Goal: Transaction & Acquisition: Purchase product/service

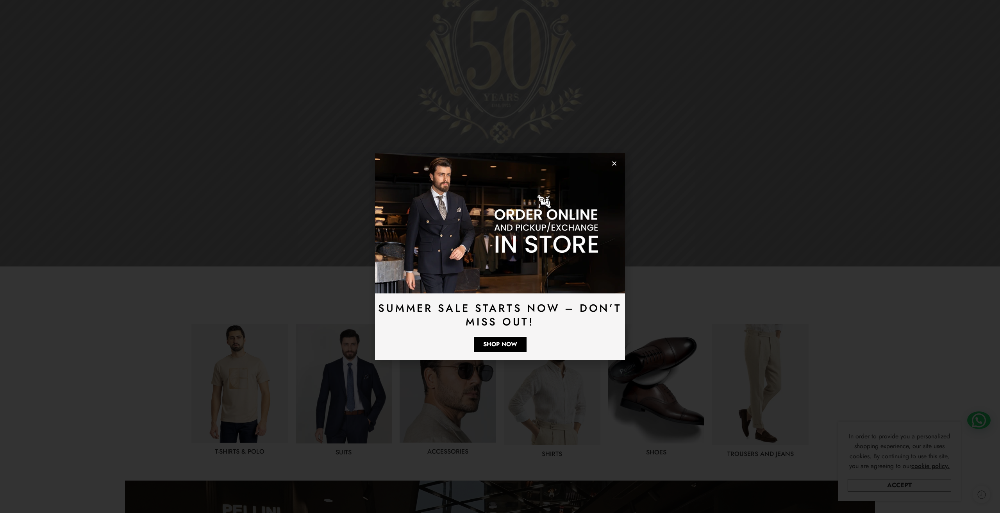
scroll to position [132, 0]
click at [614, 164] on icon "Close" at bounding box center [614, 164] width 6 height 6
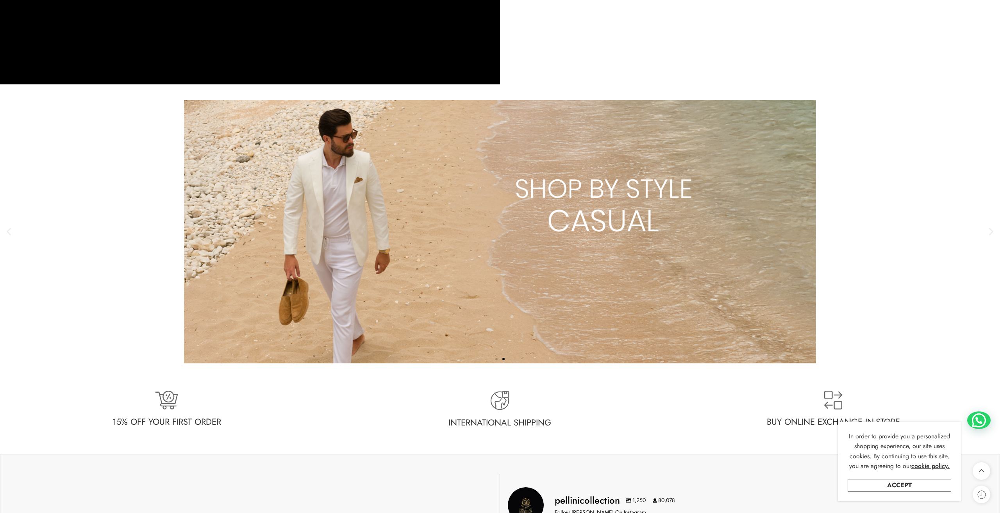
scroll to position [1917, 0]
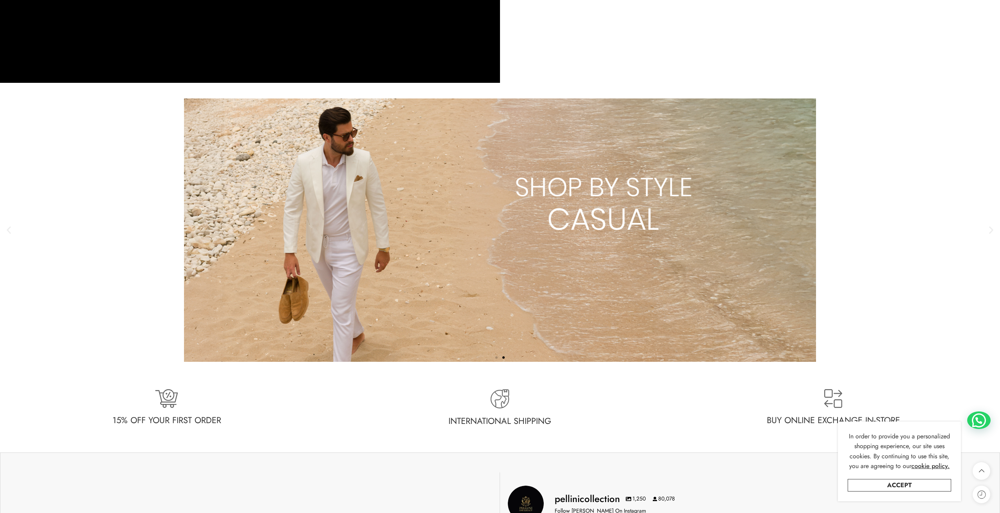
click at [551, 205] on link "2 / 2" at bounding box center [500, 229] width 1000 height 263
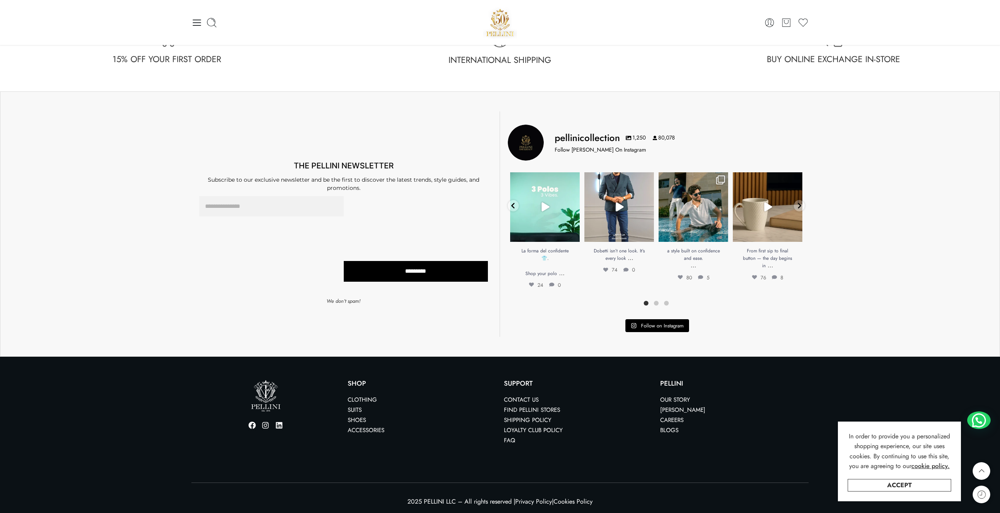
scroll to position [2278, 0]
click at [368, 400] on link "Clothing" at bounding box center [362, 400] width 29 height 9
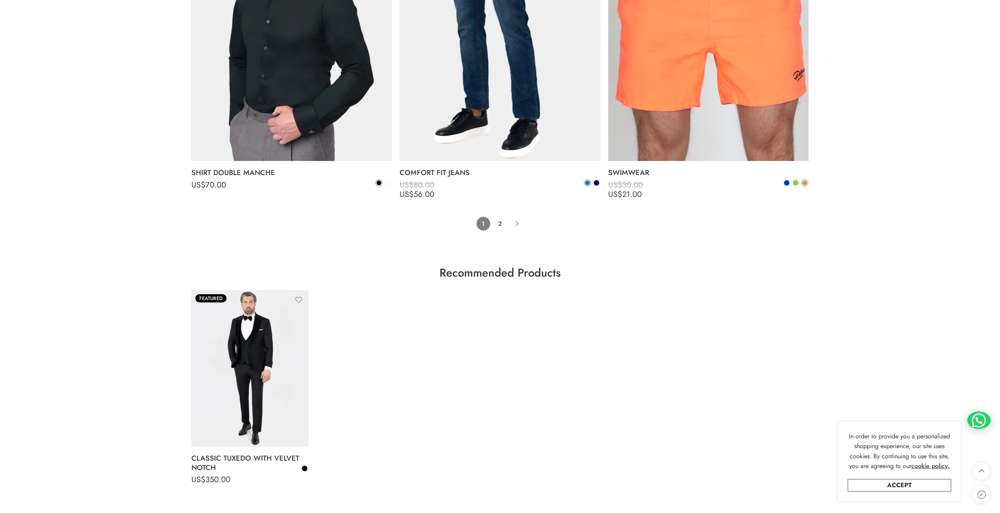
scroll to position [6190, 0]
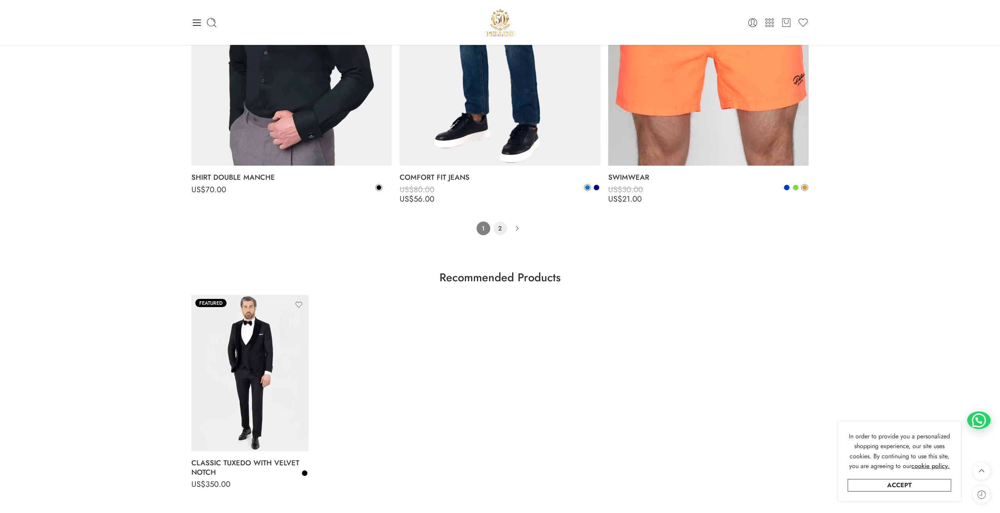
click at [498, 222] on link "2" at bounding box center [500, 229] width 14 height 14
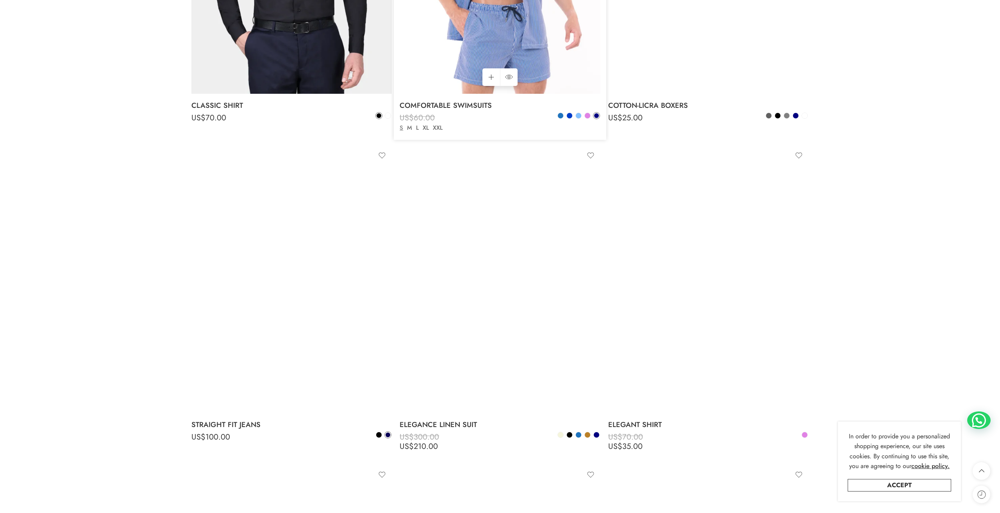
scroll to position [636, 0]
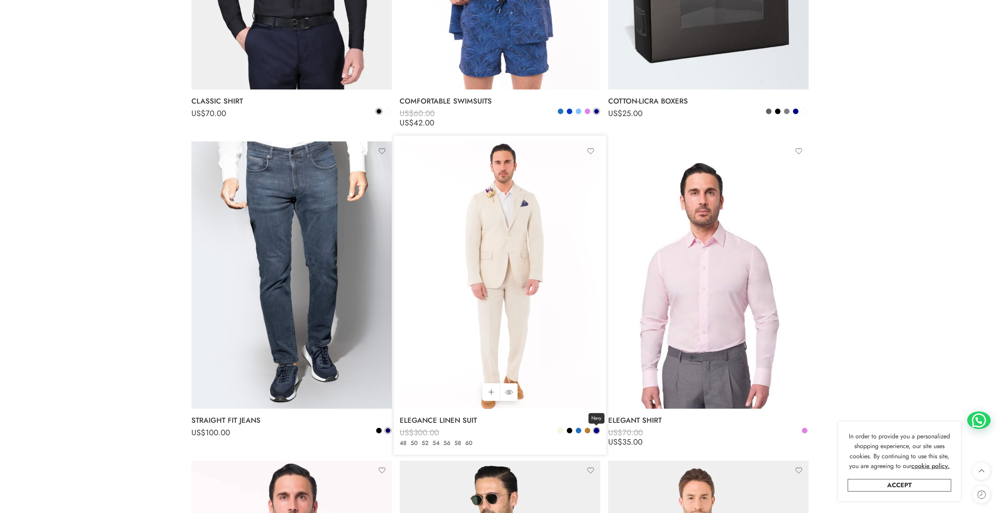
click at [595, 430] on span at bounding box center [596, 430] width 5 height 5
click at [585, 430] on span at bounding box center [587, 430] width 5 height 5
click at [576, 431] on span at bounding box center [578, 430] width 5 height 5
click at [588, 430] on span at bounding box center [587, 430] width 5 height 5
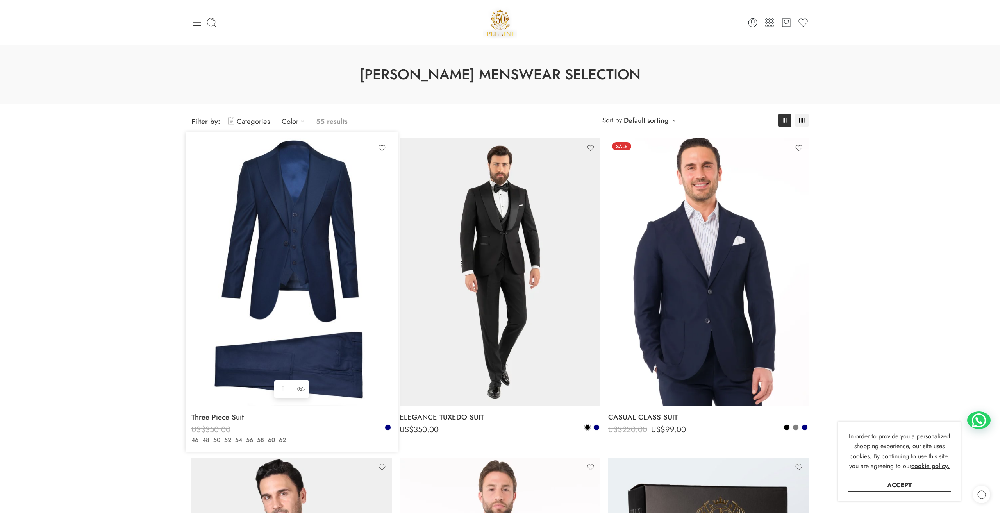
scroll to position [0, 0]
click at [267, 121] on link "Categories" at bounding box center [249, 121] width 42 height 18
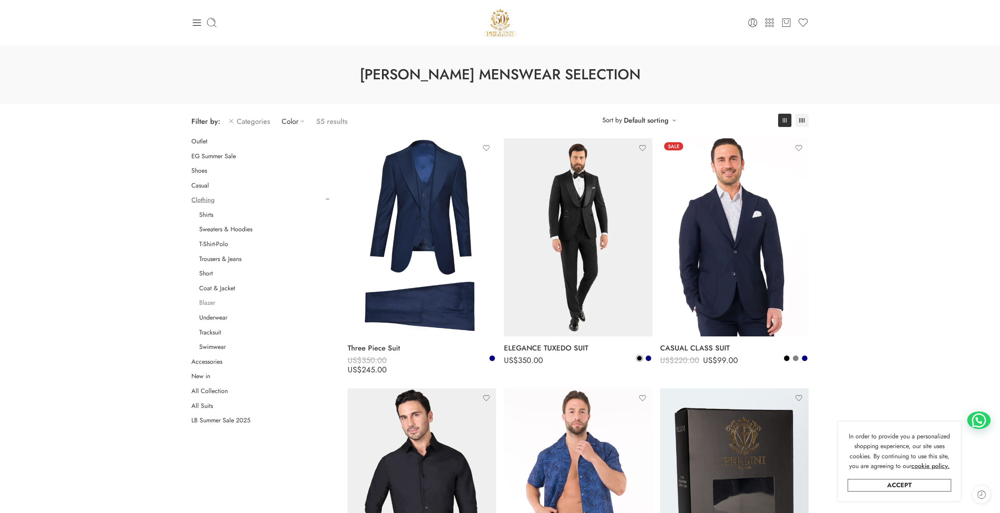
click at [211, 301] on link "Blazer" at bounding box center [207, 303] width 16 height 8
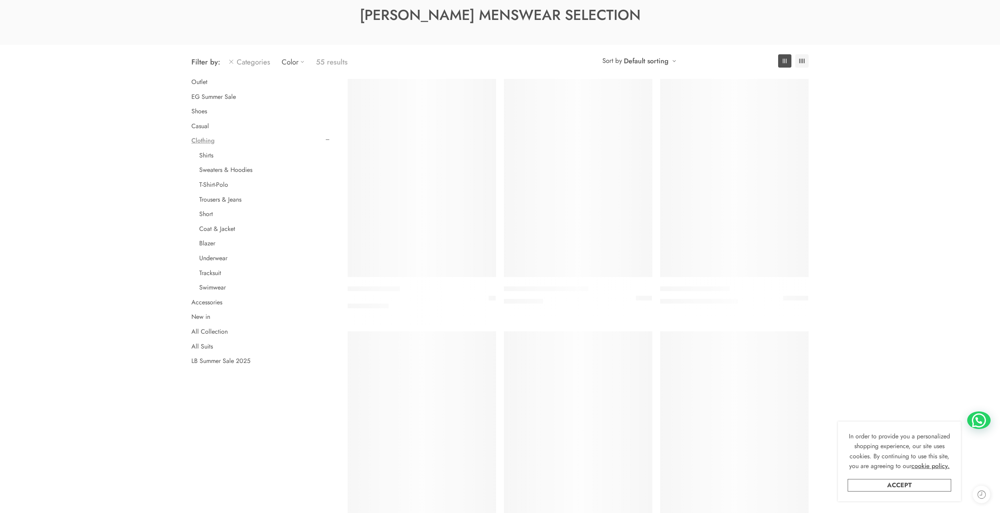
scroll to position [61, 0]
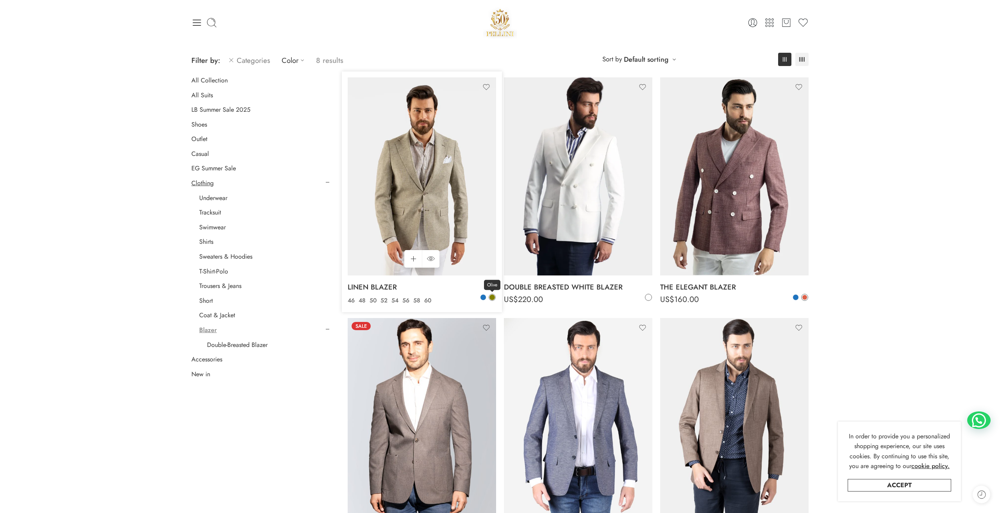
click at [492, 295] on span at bounding box center [492, 297] width 5 height 5
click at [475, 239] on img at bounding box center [422, 176] width 148 height 198
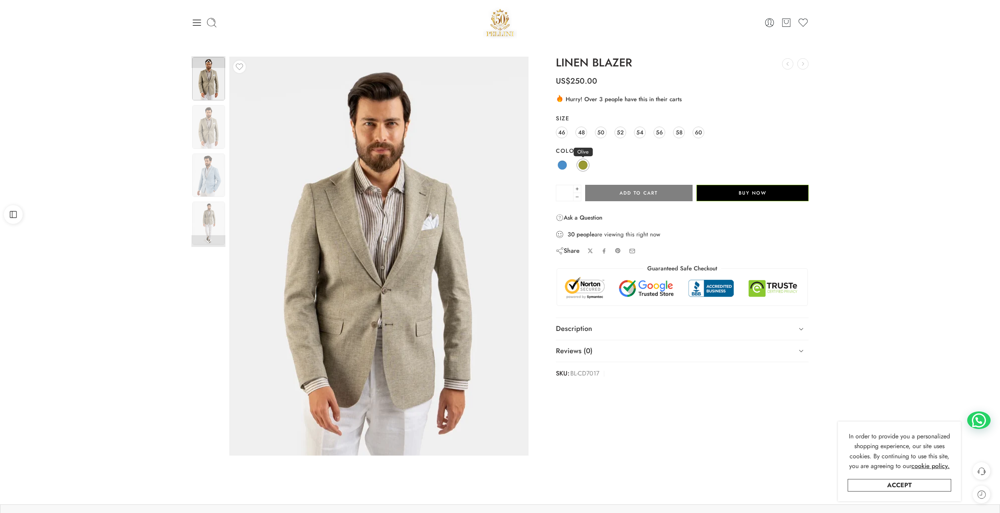
click at [580, 163] on span at bounding box center [583, 165] width 10 height 10
click at [563, 164] on span at bounding box center [563, 165] width 10 height 10
click at [212, 179] on img at bounding box center [208, 175] width 33 height 43
